Goal: Browse casually: Explore the website without a specific task or goal

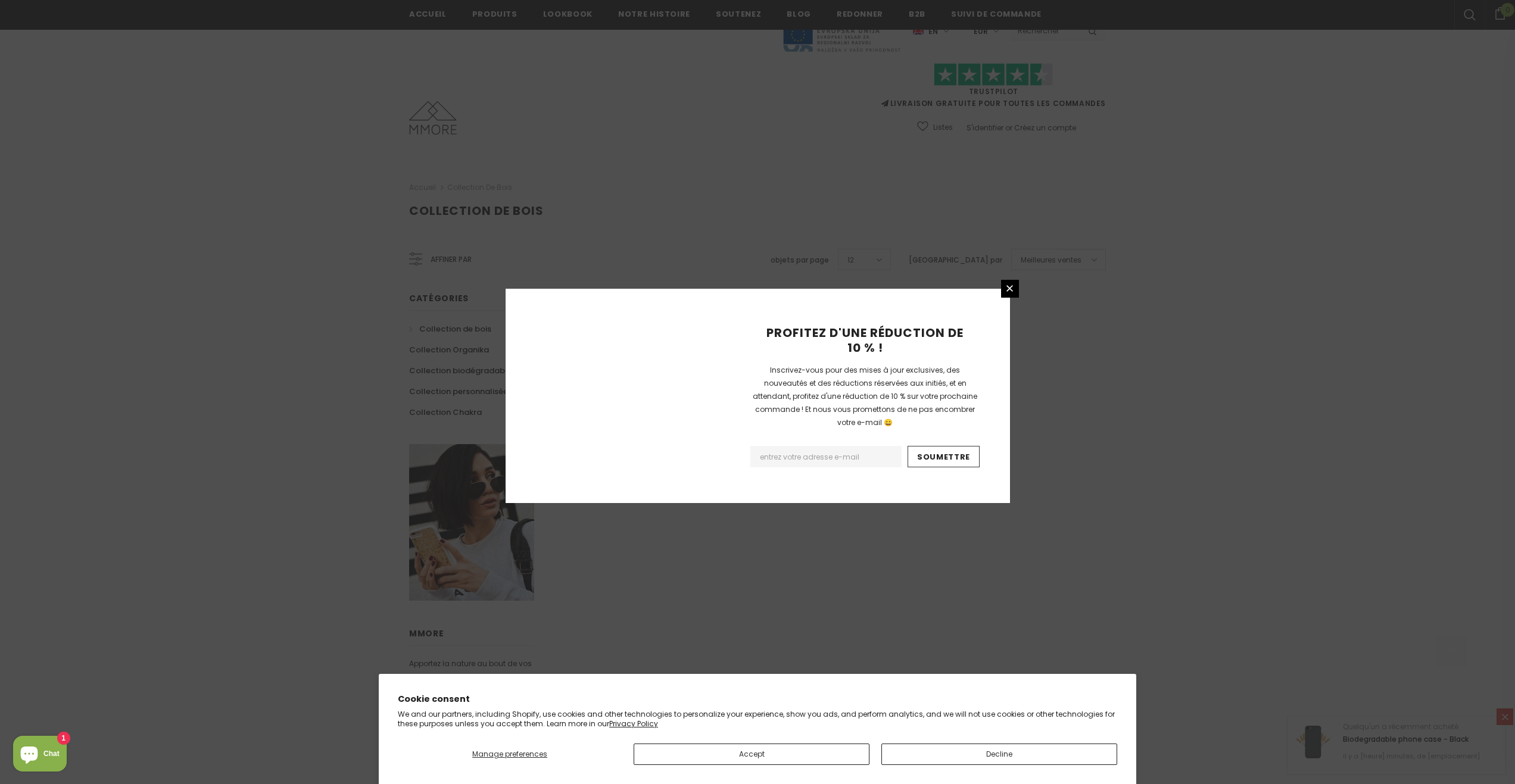
scroll to position [462, 0]
